Goal: Task Accomplishment & Management: Manage account settings

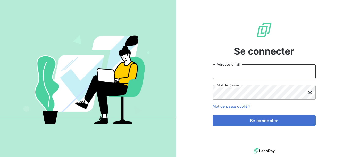
click at [252, 71] on input "Adresse email" at bounding box center [264, 71] width 103 height 14
type input "hl@jv-interim.fr"
click at [213, 115] on button "Se connecter" at bounding box center [264, 120] width 103 height 11
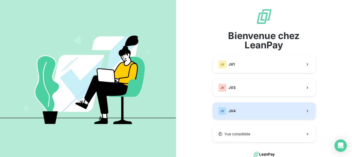
click at [235, 109] on button "JV JV4" at bounding box center [264, 110] width 103 height 17
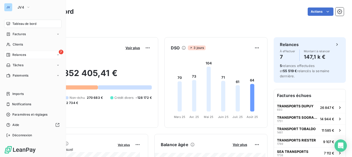
click at [20, 52] on span "Relances" at bounding box center [19, 54] width 14 height 5
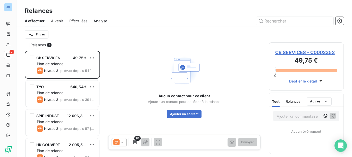
scroll to position [102, 71]
click at [77, 21] on span "Effectuées" at bounding box center [78, 20] width 18 height 5
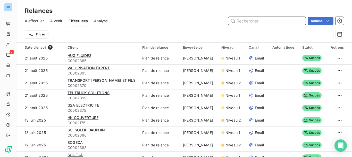
click at [29, 19] on span "À effectuer" at bounding box center [34, 20] width 19 height 5
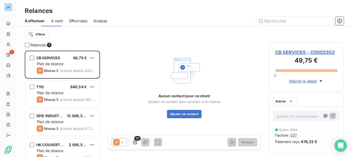
scroll to position [102, 71]
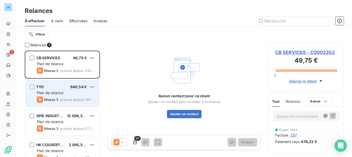
click at [69, 94] on div "Plan de relance" at bounding box center [66, 92] width 58 height 5
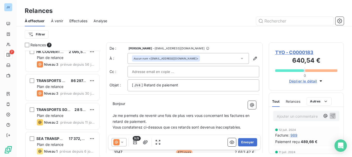
scroll to position [96, 0]
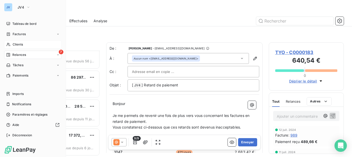
click at [9, 44] on icon at bounding box center [8, 44] width 4 height 3
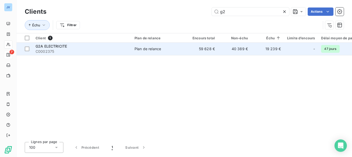
type input "g2"
click at [155, 50] on div "Plan de relance" at bounding box center [148, 48] width 27 height 5
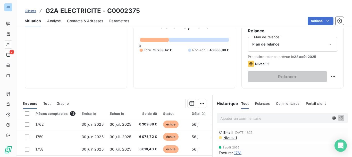
scroll to position [54, 0]
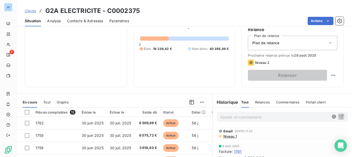
click at [224, 118] on p "Ajouter un commentaire ﻿" at bounding box center [275, 117] width 109 height 6
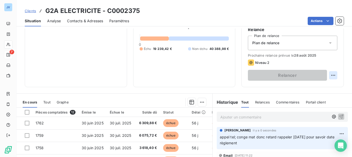
click at [328, 74] on html "JV 7 Clients G2A ELECTRICITE - C0002375 Situation Analyse Contacts & Adresses P…" at bounding box center [176, 78] width 352 height 157
click at [318, 87] on div "Replanifier cette action" at bounding box center [308, 86] width 46 height 8
select select "7"
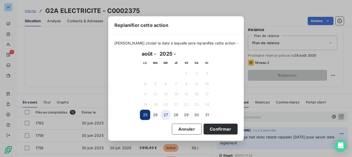
click at [166, 115] on button "27" at bounding box center [166, 114] width 10 height 10
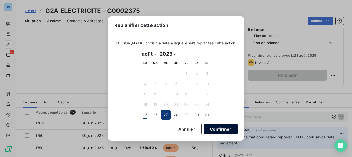
click at [221, 128] on button "Confirmer" at bounding box center [221, 128] width 34 height 11
